Goal: Task Accomplishment & Management: Manage account settings

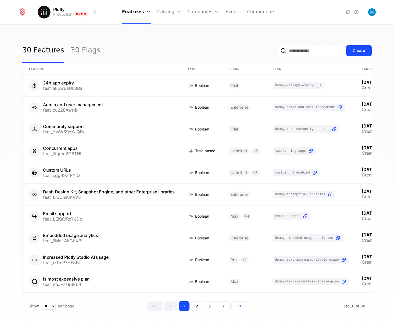
click at [196, 28] on link "Companies" at bounding box center [206, 26] width 25 height 4
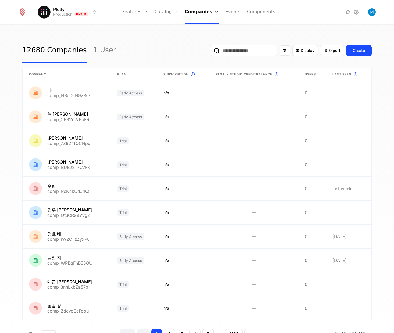
click at [204, 27] on link "Companies" at bounding box center [203, 26] width 25 height 4
click at [153, 33] on div "12680 Companies 1 User Display Export Create Company Plan Subscription This is …" at bounding box center [197, 180] width 394 height 311
click at [227, 52] on input "email" at bounding box center [243, 50] width 67 height 11
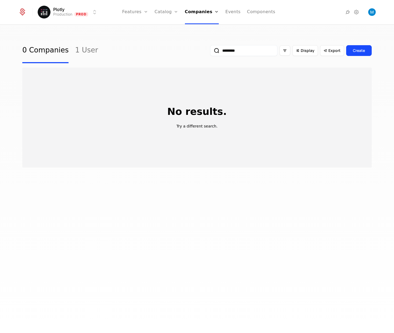
type input "**********"
type input "******"
type input "**********"
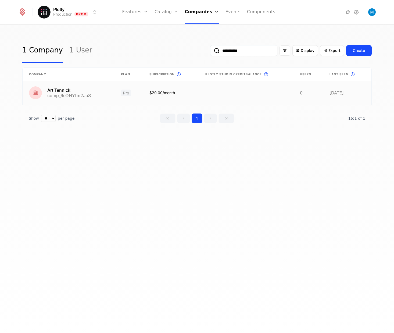
click at [63, 90] on link at bounding box center [69, 93] width 92 height 24
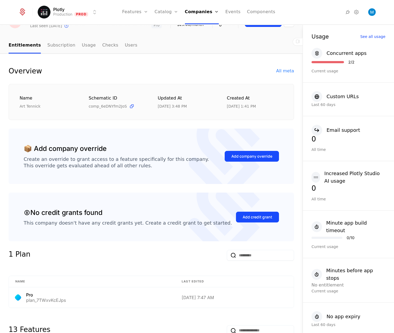
scroll to position [4, 0]
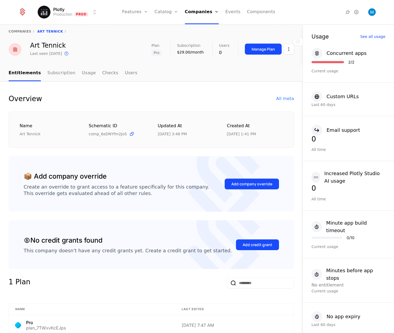
click at [241, 184] on div "Add company override" at bounding box center [251, 183] width 41 height 5
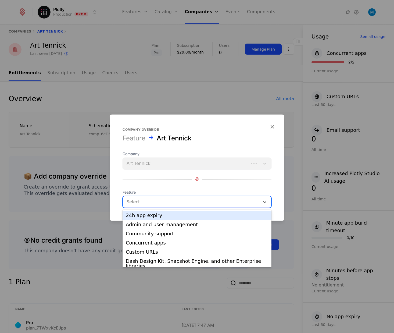
click at [162, 204] on div at bounding box center [192, 202] width 130 height 8
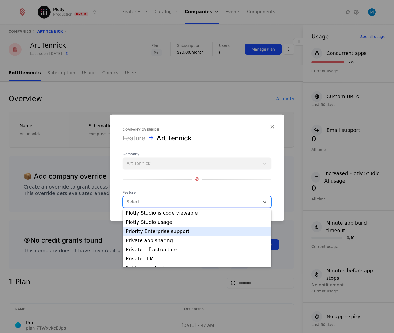
scroll to position [159, 0]
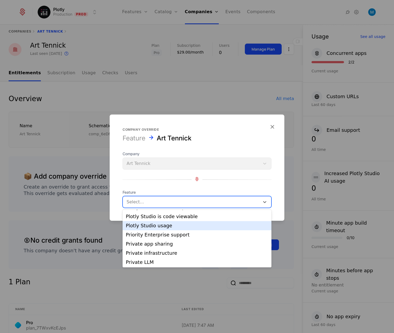
click at [202, 226] on div "Plotly Studio usage" at bounding box center [197, 225] width 142 height 5
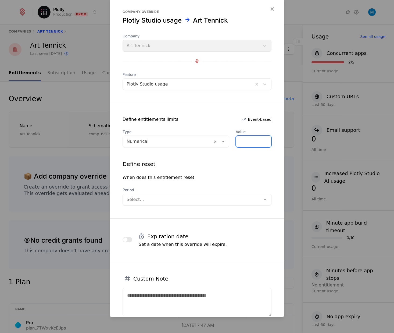
drag, startPoint x: 236, startPoint y: 143, endPoint x: 195, endPoint y: 139, distance: 40.2
click at [236, 139] on input "*" at bounding box center [253, 141] width 35 height 11
type input "*******"
click at [243, 106] on form "Company override Plotly Studio usage Art Tennick Company Art Tennick Feature Pl…" at bounding box center [197, 175] width 175 height 357
click at [193, 200] on div at bounding box center [192, 200] width 130 height 8
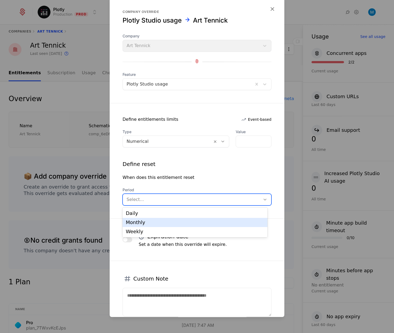
click at [144, 222] on div "Monthly" at bounding box center [195, 222] width 138 height 5
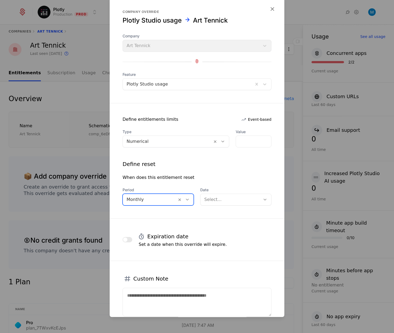
click at [254, 195] on div "Select..." at bounding box center [231, 200] width 60 height 10
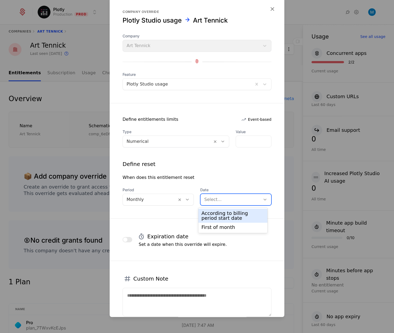
click at [229, 208] on div "According to billing period start date First of month" at bounding box center [232, 220] width 69 height 25
click at [231, 211] on div "According to billing period start date" at bounding box center [233, 216] width 63 height 10
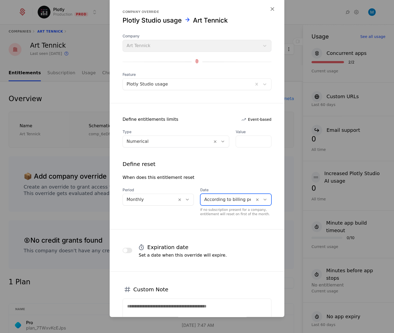
scroll to position [48, 0]
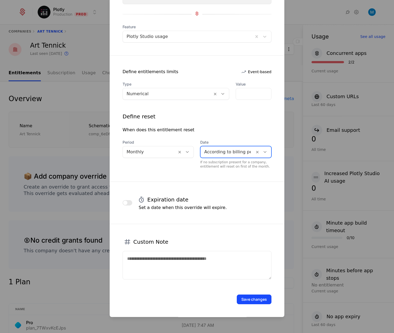
click at [265, 175] on form "Company override Plotly Studio usage Art Tennick Company Art Tennick Feature Pl…" at bounding box center [197, 133] width 175 height 368
click at [229, 268] on textarea at bounding box center [197, 265] width 149 height 28
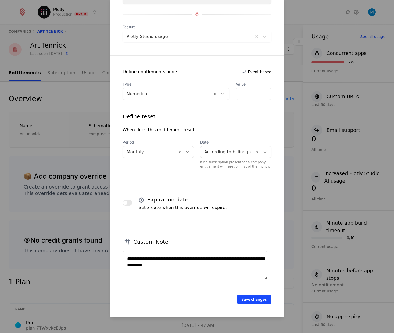
type textarea "**********"
click at [252, 300] on button "Save changes" at bounding box center [254, 300] width 35 height 10
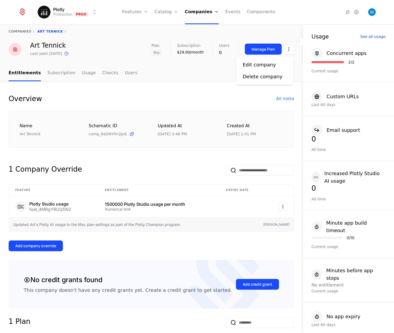
click at [265, 48] on html "Plotly Production Prod Features Features Flags Catalog Plans Add Ons Credits Co…" at bounding box center [197, 166] width 394 height 333
click at [265, 99] on div "All meta" at bounding box center [285, 98] width 18 height 6
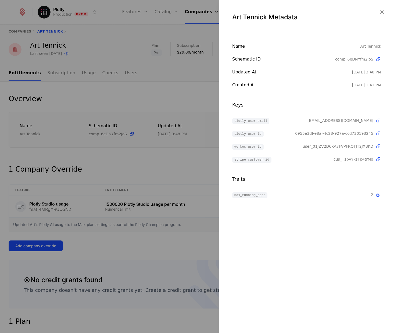
click at [265, 120] on icon at bounding box center [379, 121] width 6 height 6
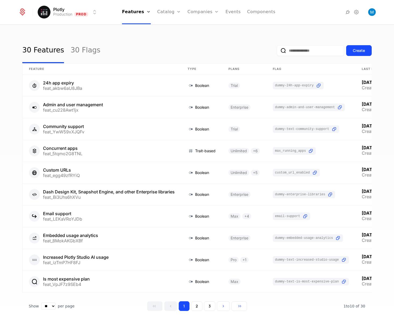
click at [169, 28] on link "Plans" at bounding box center [178, 26] width 28 height 4
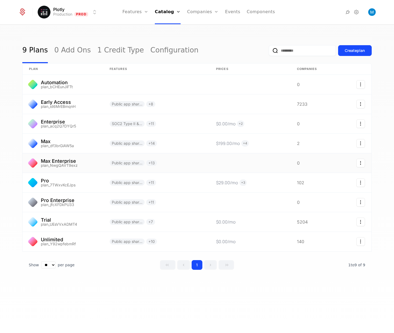
click at [73, 161] on link at bounding box center [63, 162] width 81 height 19
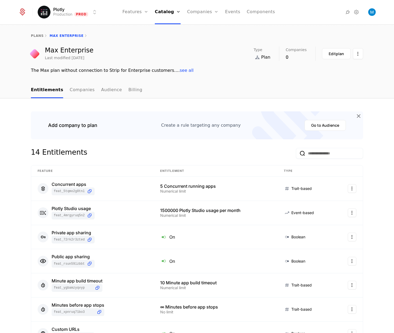
scroll to position [66, 0]
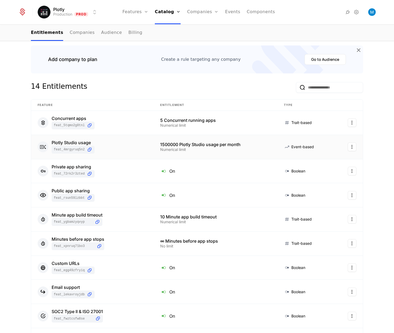
click at [174, 146] on div "1500000 Plotly Studio usage per month" at bounding box center [215, 144] width 111 height 4
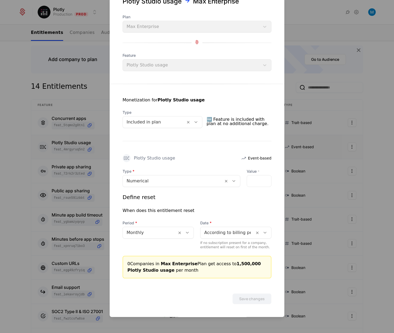
scroll to position [0, 0]
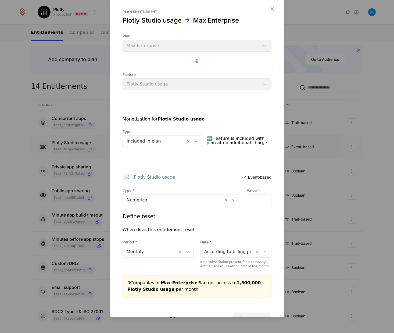
click at [258, 200] on div "*******" at bounding box center [259, 200] width 25 height 12
click at [253, 201] on div "*******" at bounding box center [259, 200] width 25 height 12
click at [203, 200] on div at bounding box center [173, 201] width 93 height 8
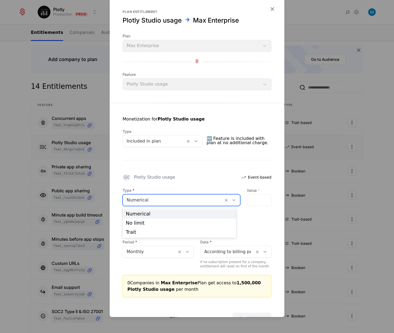
click at [201, 183] on div "Monetization for Plotly Studio usage Type Included in plan 🆓 Feature is include…" at bounding box center [197, 200] width 175 height 194
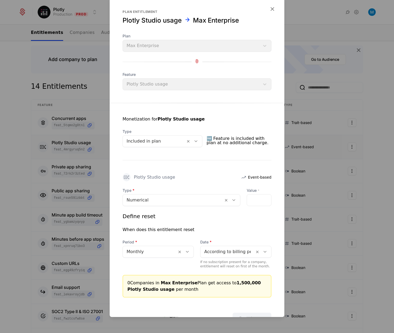
click at [269, 10] on icon "button" at bounding box center [272, 9] width 7 height 7
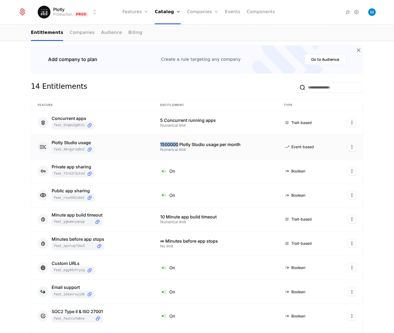
drag, startPoint x: 176, startPoint y: 144, endPoint x: 153, endPoint y: 145, distance: 23.7
click at [154, 145] on td "1500000 Plotly Studio usage per month Numerical limit" at bounding box center [216, 147] width 124 height 24
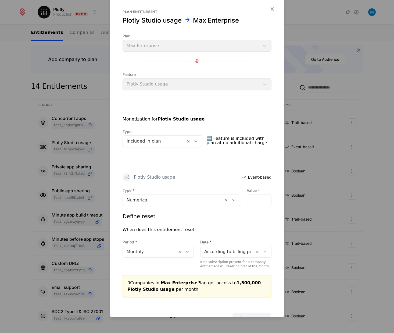
click at [302, 56] on div at bounding box center [197, 166] width 394 height 333
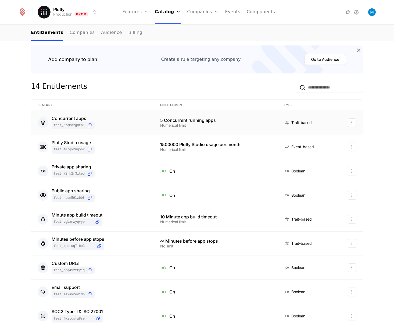
click at [179, 129] on td "5 Concurrent running apps Numerical limit" at bounding box center [216, 123] width 124 height 24
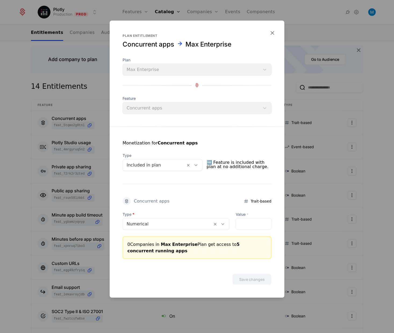
click at [316, 162] on div at bounding box center [197, 166] width 394 height 333
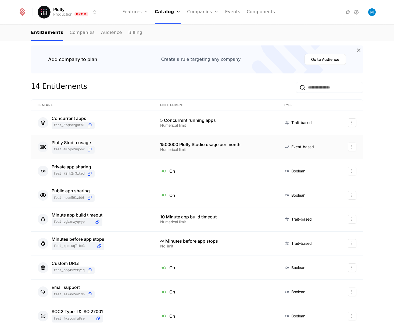
click at [187, 144] on div "1500000 Plotly Studio usage per month" at bounding box center [215, 144] width 111 height 4
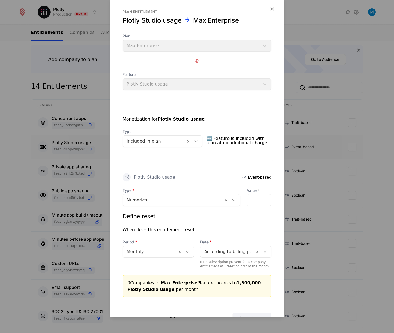
click at [306, 101] on div at bounding box center [197, 166] width 394 height 333
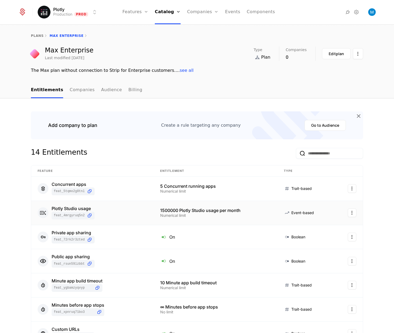
click at [206, 27] on link "Companies" at bounding box center [206, 26] width 25 height 4
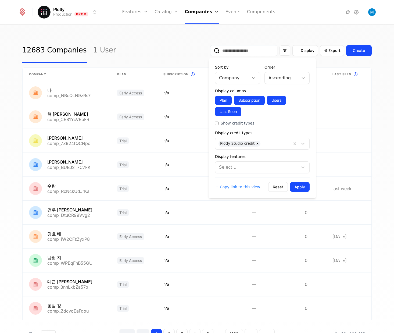
click at [304, 52] on span "Display" at bounding box center [308, 50] width 14 height 5
click at [269, 141] on div at bounding box center [275, 144] width 25 height 8
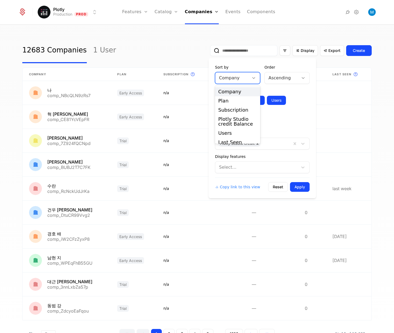
click at [249, 77] on div "Company" at bounding box center [232, 78] width 34 height 10
click at [295, 121] on label "Show credit types" at bounding box center [262, 122] width 95 height 5
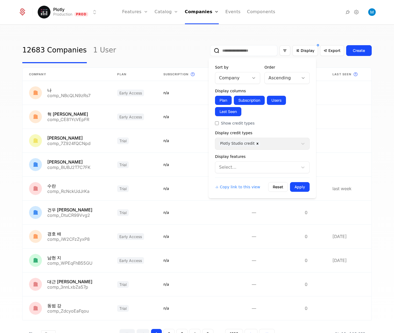
click at [258, 166] on div at bounding box center [256, 167] width 75 height 8
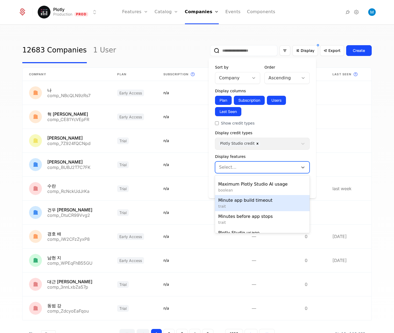
scroll to position [91, 0]
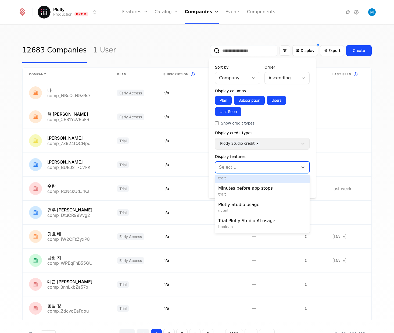
click at [301, 128] on form "Sort by Company Order Ascending Display columns Plan Subscription Users Last Se…" at bounding box center [262, 128] width 95 height 127
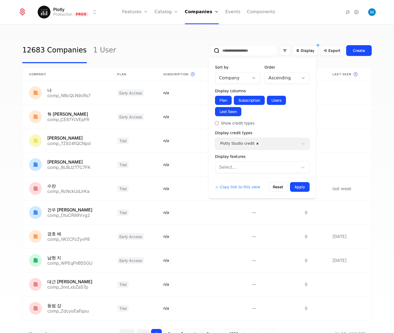
click at [286, 35] on div "12683 Companies 1 User Display Export Create Company Plan Subscription This is …" at bounding box center [197, 180] width 394 height 311
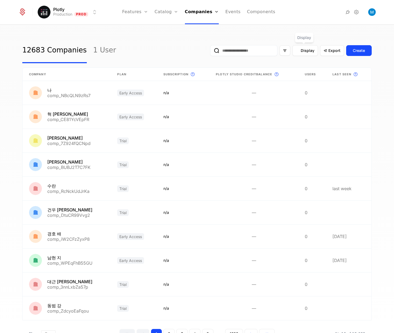
click at [304, 52] on span "Display" at bounding box center [308, 50] width 14 height 5
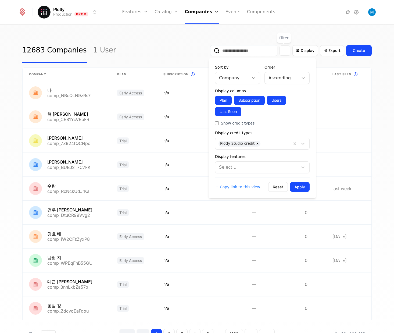
click at [284, 52] on icon "Filter options" at bounding box center [285, 50] width 5 height 5
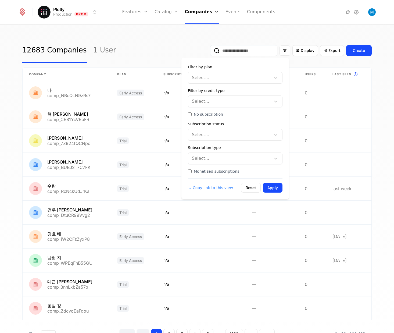
click at [240, 138] on div at bounding box center [229, 135] width 75 height 8
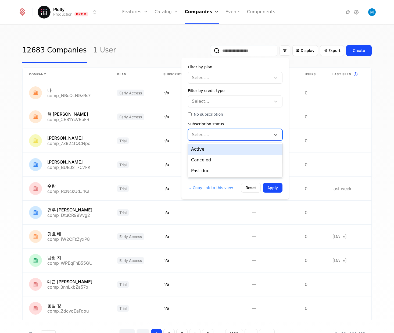
click at [240, 137] on div at bounding box center [229, 135] width 75 height 8
click at [229, 158] on div at bounding box center [229, 159] width 75 height 8
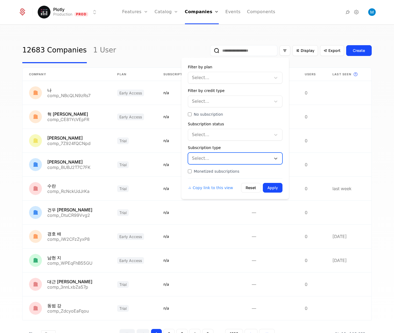
click at [229, 158] on div at bounding box center [229, 159] width 75 height 8
click at [225, 103] on div at bounding box center [229, 102] width 75 height 8
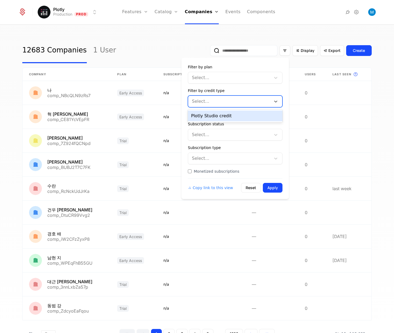
click at [225, 103] on div at bounding box center [229, 102] width 75 height 8
click at [222, 79] on div at bounding box center [229, 78] width 75 height 8
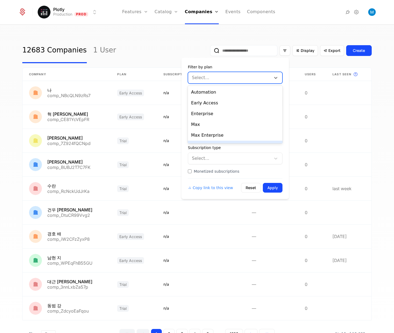
scroll to position [41, 0]
click at [224, 77] on div at bounding box center [229, 78] width 75 height 8
click at [184, 46] on div "12683 Companies 1 User Display Export Create" at bounding box center [196, 50] width 349 height 25
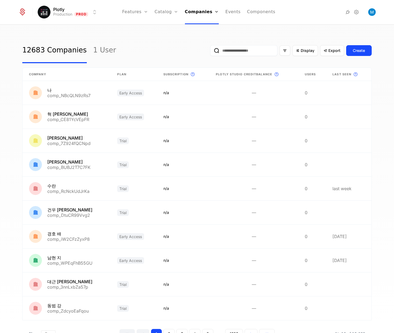
click at [93, 48] on link "1 User" at bounding box center [104, 50] width 23 height 25
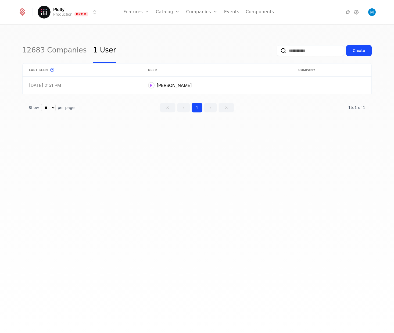
click at [51, 52] on link "12683 Companies" at bounding box center [54, 50] width 65 height 25
